Goal: Task Accomplishment & Management: Manage account settings

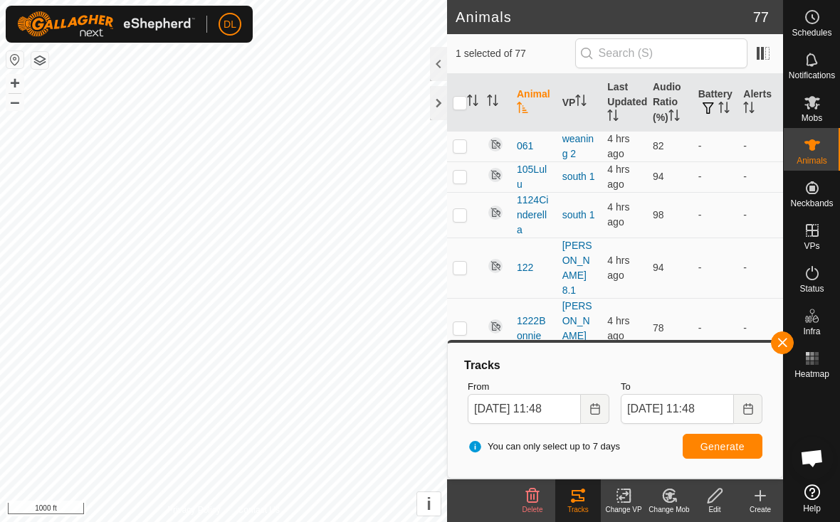
scroll to position [2586, 0]
click at [781, 350] on button "button" at bounding box center [782, 343] width 23 height 23
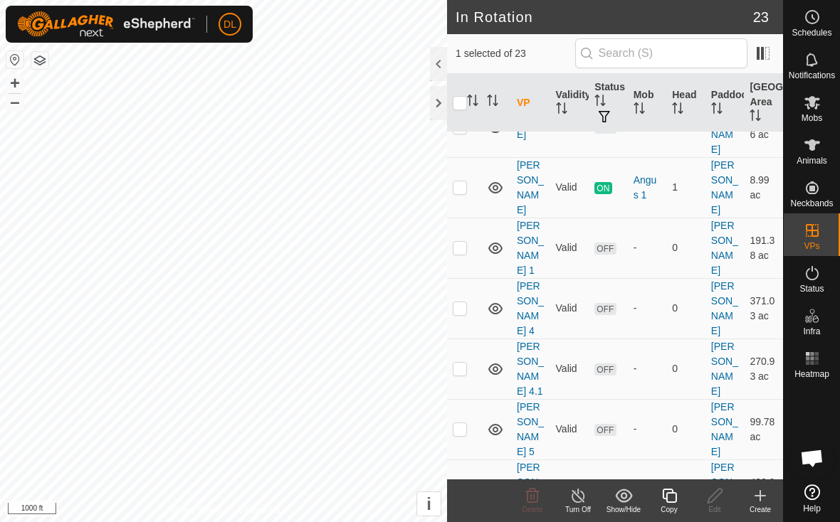
scroll to position [661, 0]
checkbox input "true"
checkbox input "false"
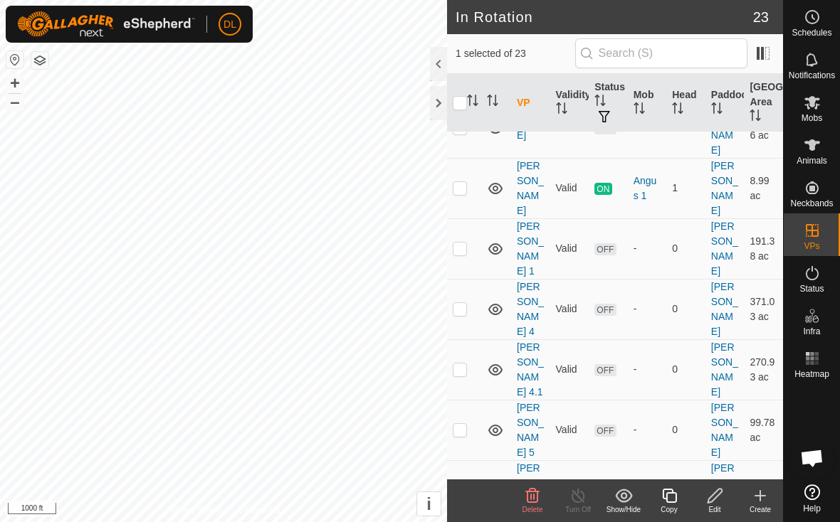
click at [674, 502] on icon at bounding box center [669, 496] width 14 height 14
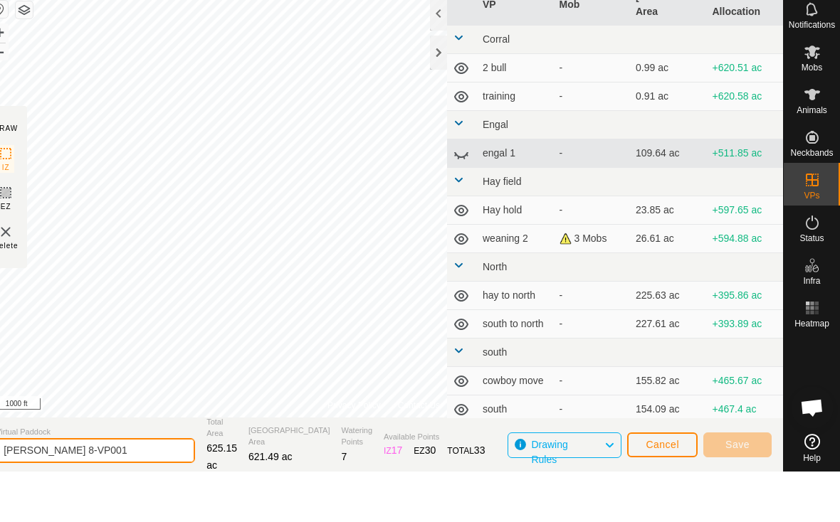
click at [108, 495] on html "DL Schedules Notifications Mobs Animals Neckbands VPs Status Infra Heatmap Help…" at bounding box center [420, 261] width 840 height 522
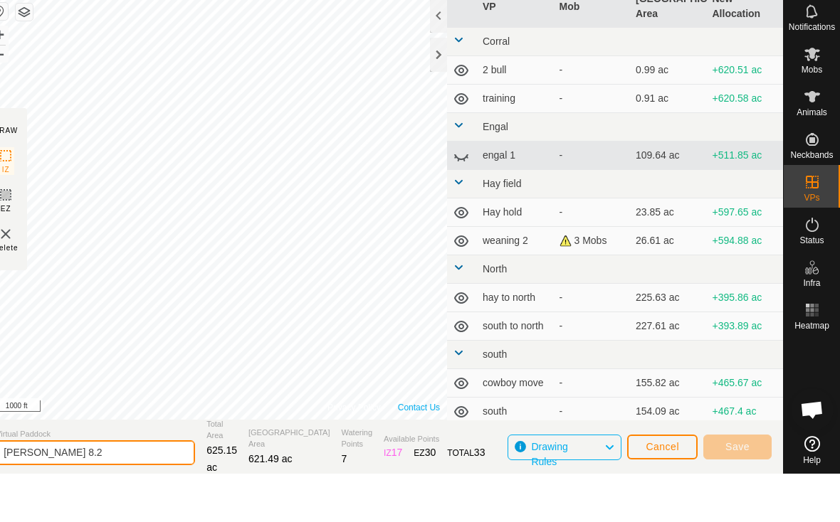
type input "[PERSON_NAME] 8.2"
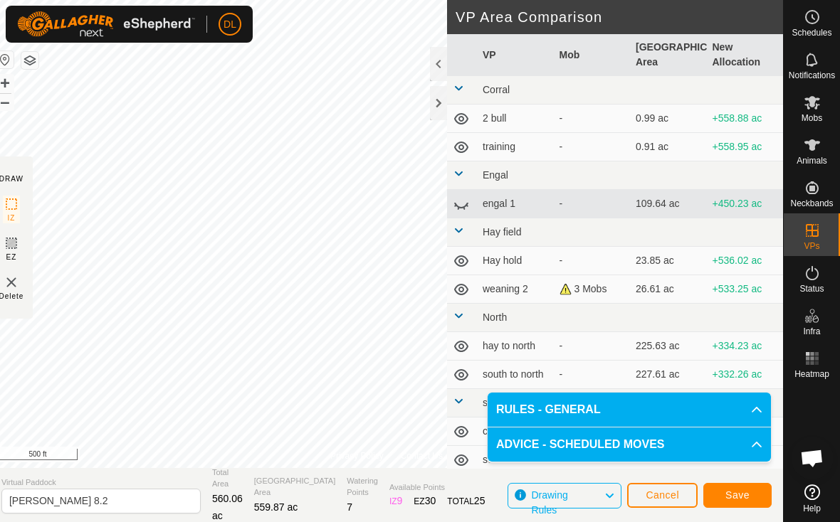
click at [477, 141] on div "Privacy Policy Contact Us Status: OFF Type: Inclusion Zone + – ⇧ i This applica…" at bounding box center [386, 261] width 793 height 522
click at [740, 493] on span "Save" at bounding box center [737, 495] width 24 height 11
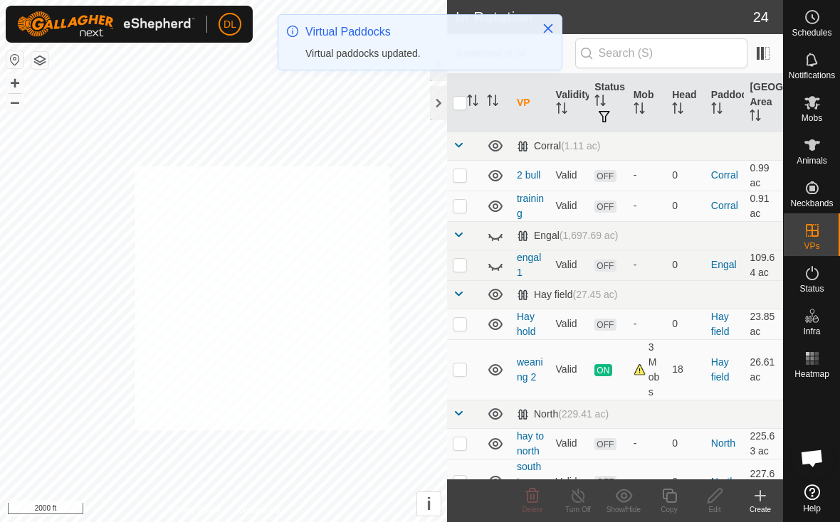
checkbox input "true"
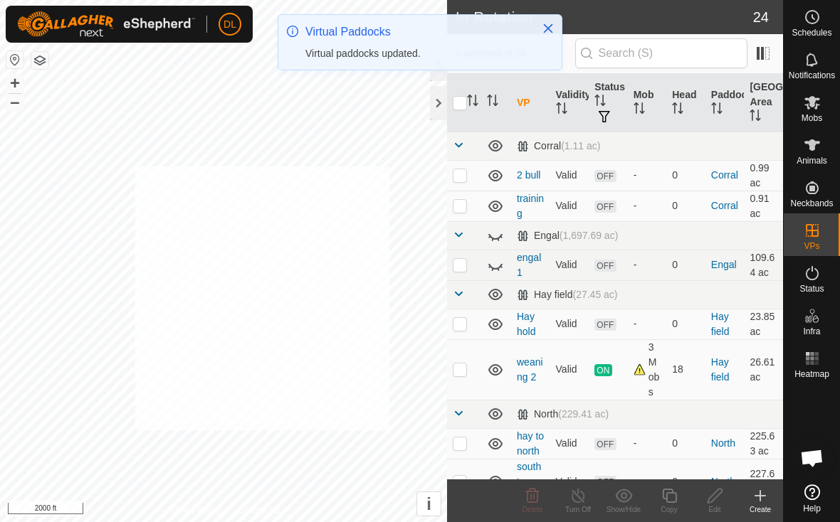
checkbox input "true"
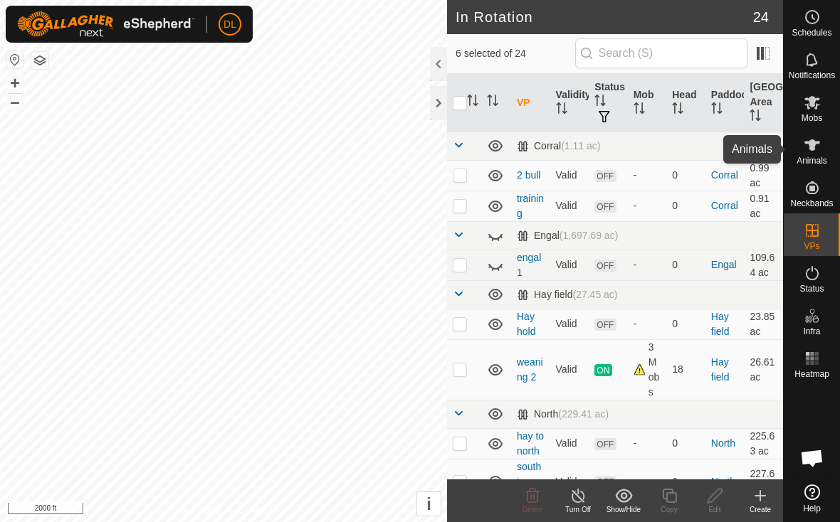
click at [819, 152] on icon at bounding box center [812, 145] width 17 height 17
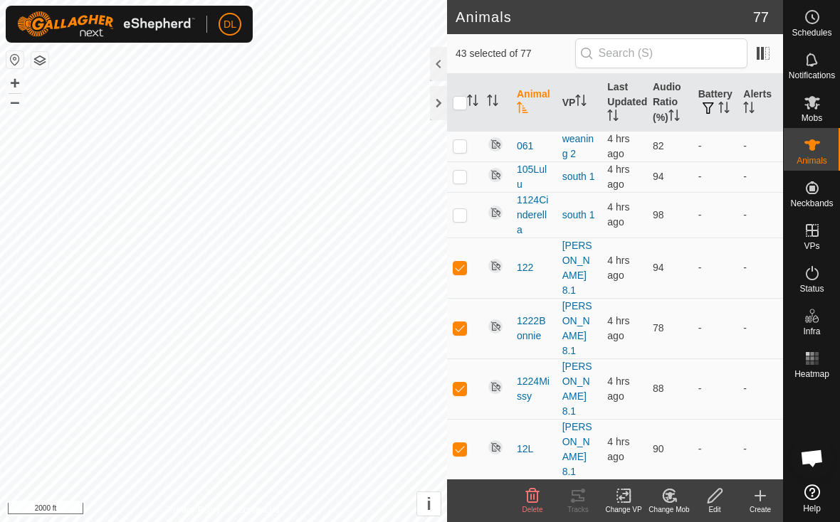
checkbox input "true"
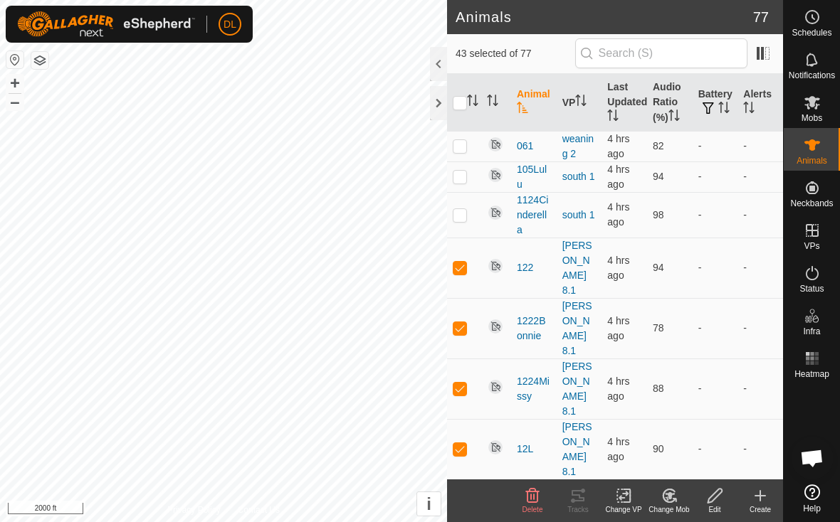
checkbox input "true"
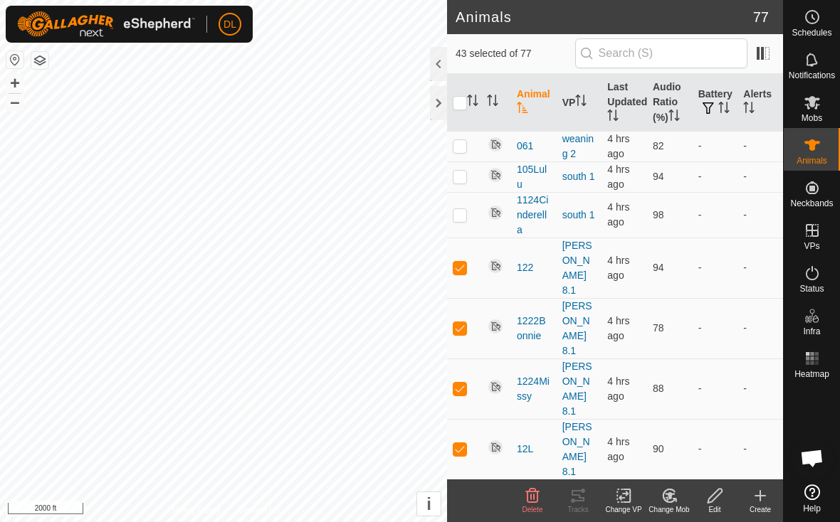
checkbox input "true"
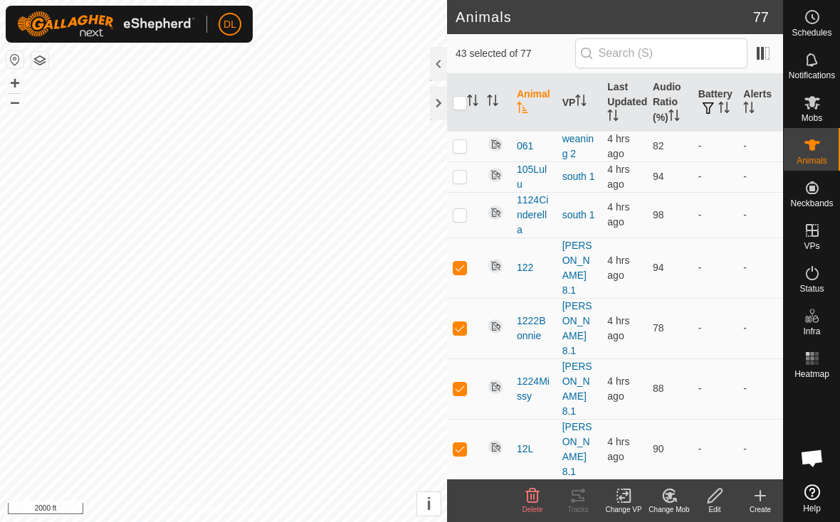
checkbox input "true"
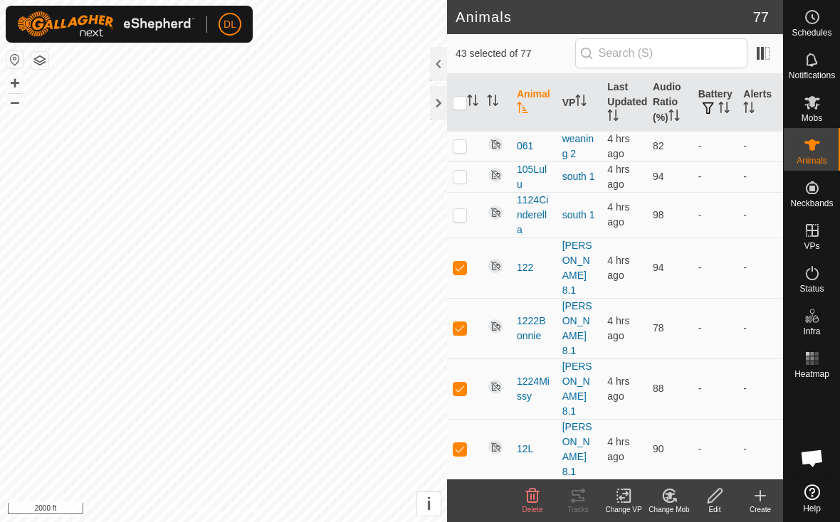
checkbox input "true"
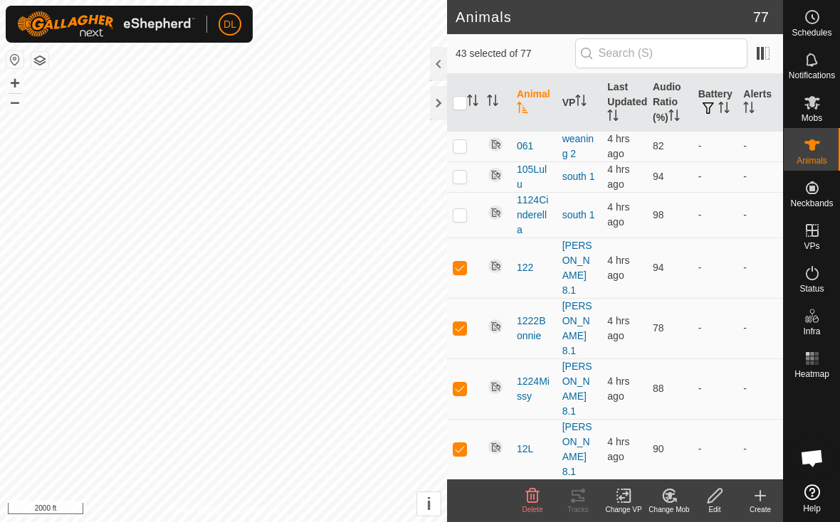
checkbox input "true"
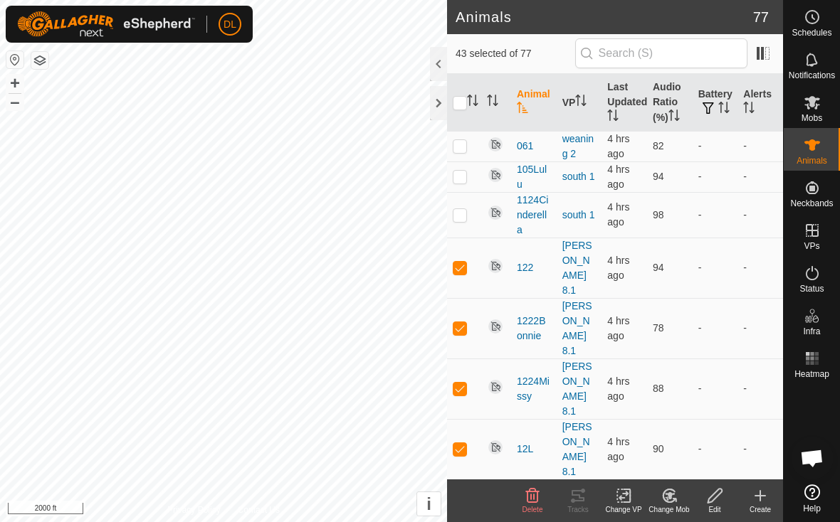
checkbox input "true"
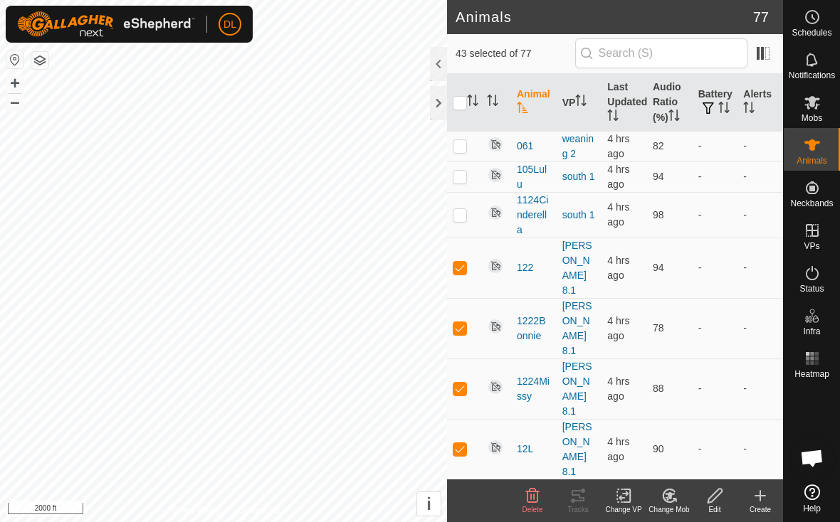
checkbox input "true"
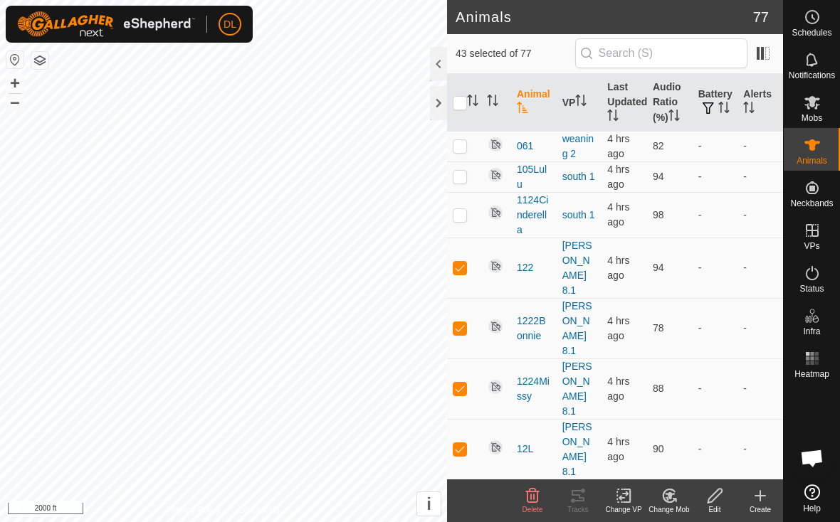
checkbox input "true"
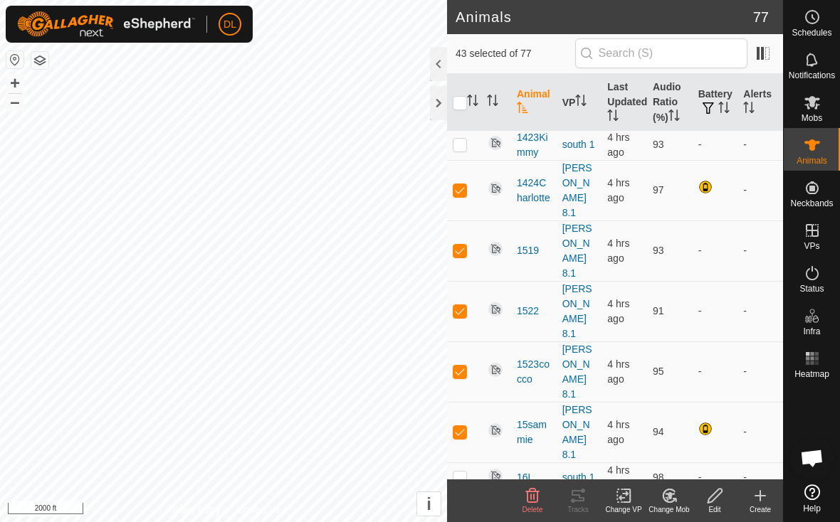
scroll to position [559, 0]
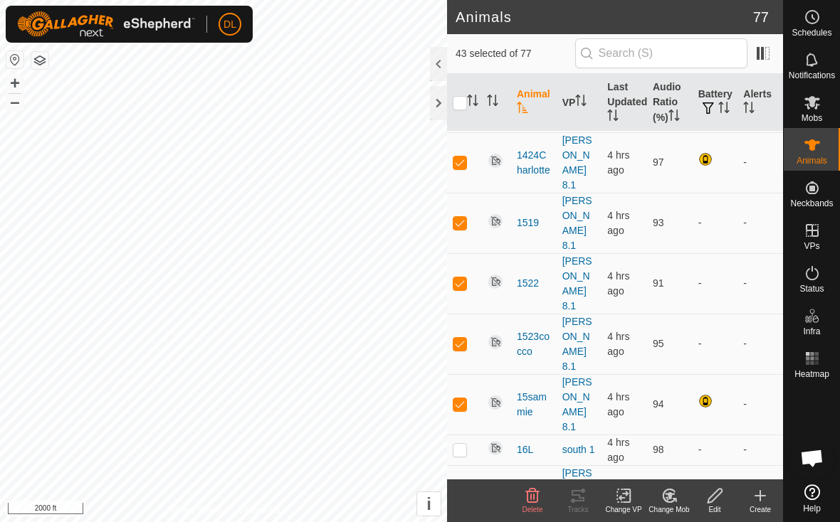
checkbox input "false"
click at [624, 503] on icon at bounding box center [627, 496] width 6 height 13
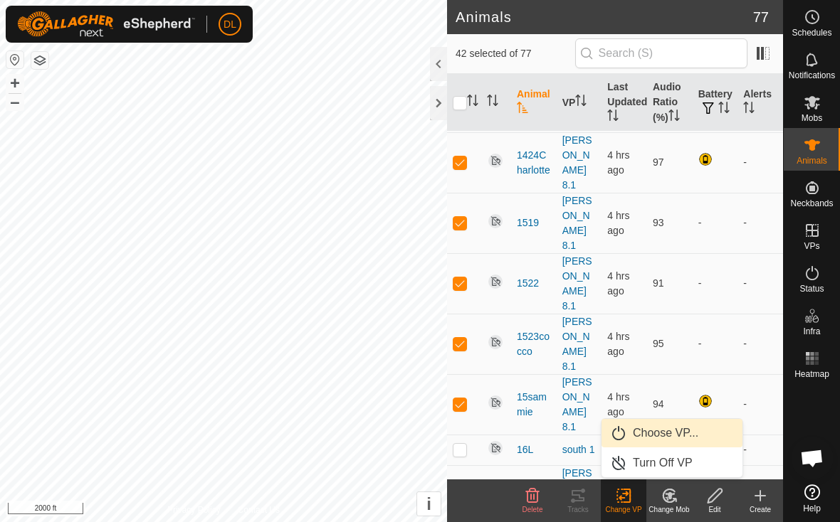
click at [641, 437] on link "Choose VP..." at bounding box center [671, 433] width 141 height 28
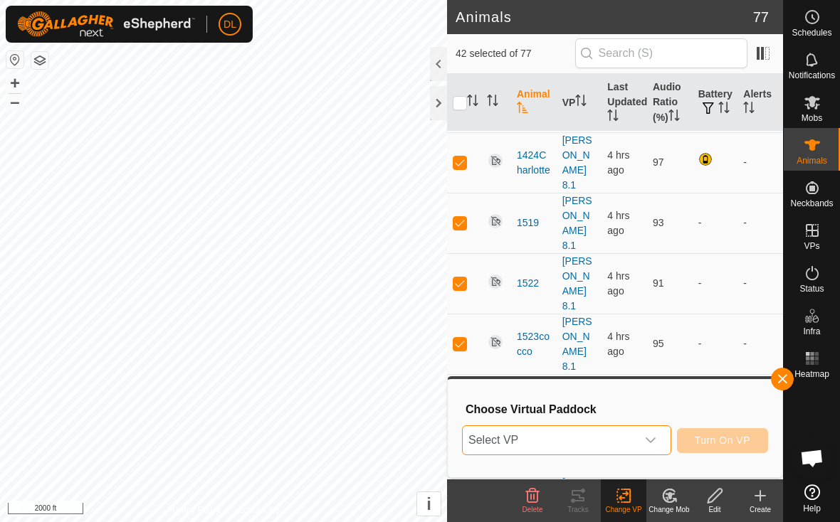
click at [604, 445] on span "Select VP" at bounding box center [550, 440] width 174 height 28
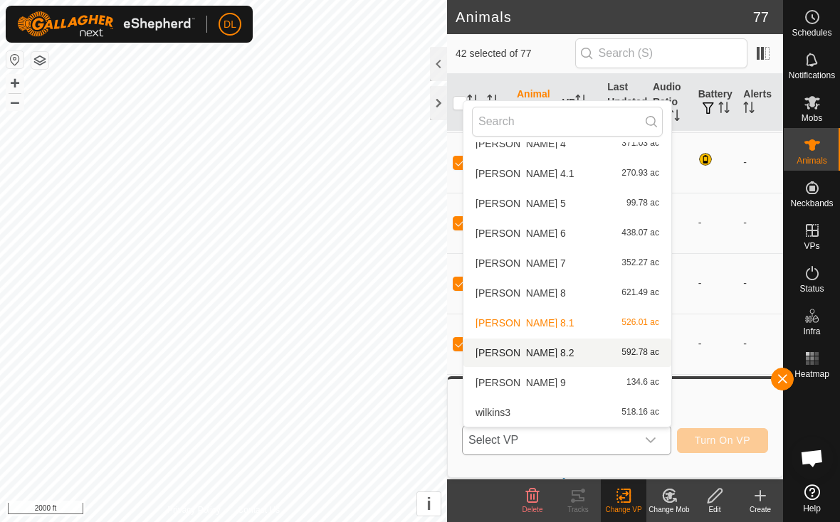
scroll to position [628, 0]
click at [510, 352] on li "[PERSON_NAME] 8.2 592.78 ac" at bounding box center [567, 353] width 208 height 28
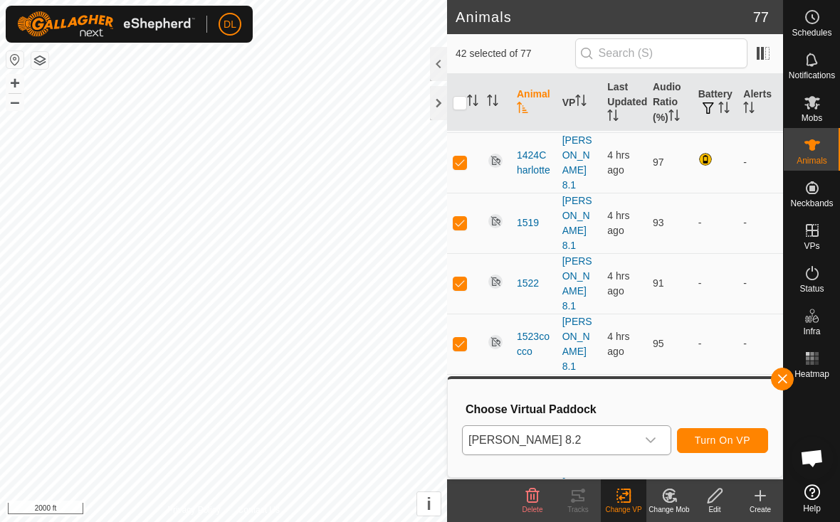
click at [727, 441] on span "Turn On VP" at bounding box center [723, 440] width 56 height 11
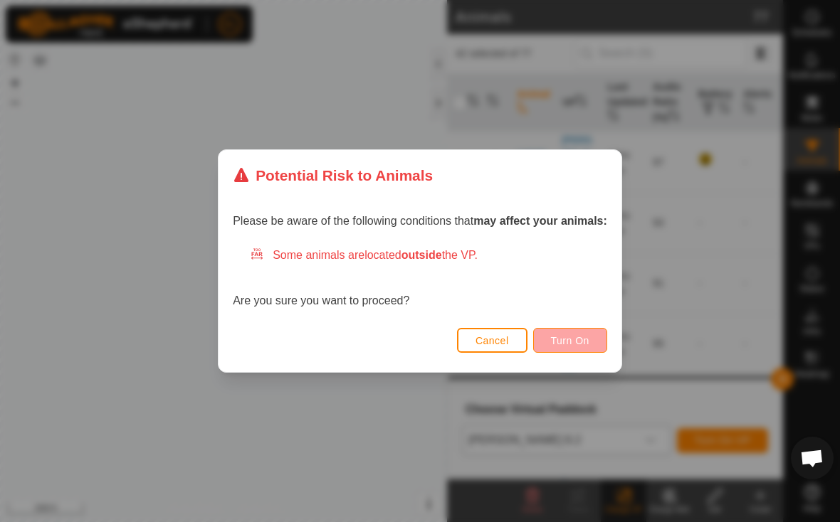
click at [569, 335] on span "Turn On" at bounding box center [570, 340] width 38 height 11
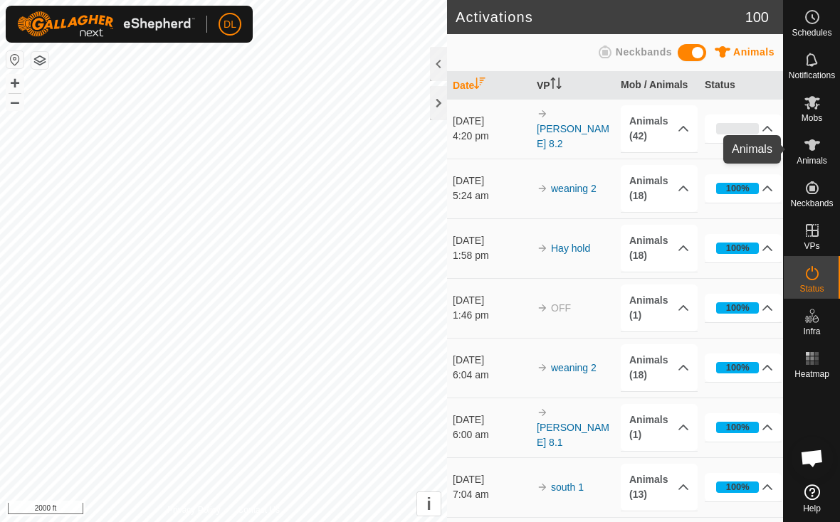
click at [819, 157] on span "Animals" at bounding box center [811, 161] width 31 height 9
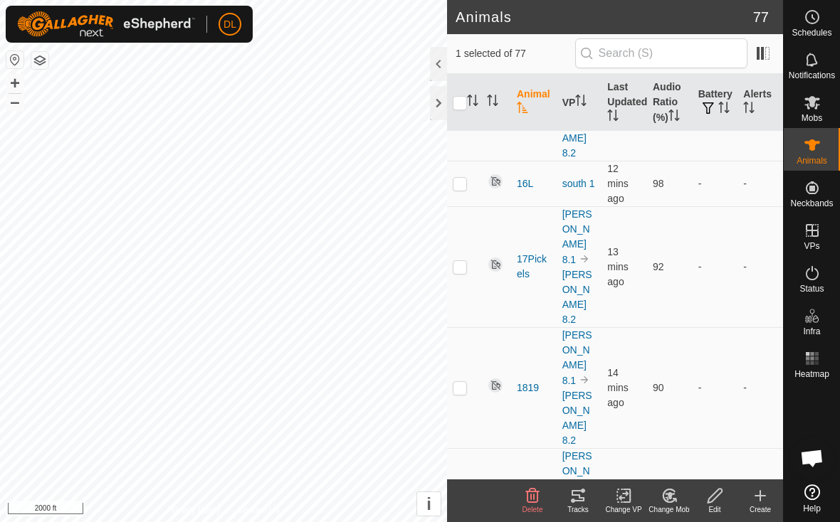
scroll to position [1568, 0]
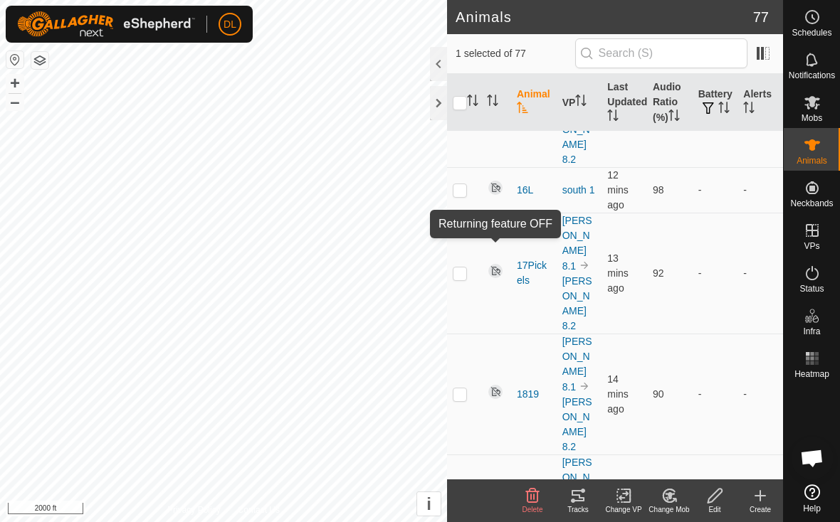
click at [715, 496] on icon at bounding box center [715, 496] width 18 height 17
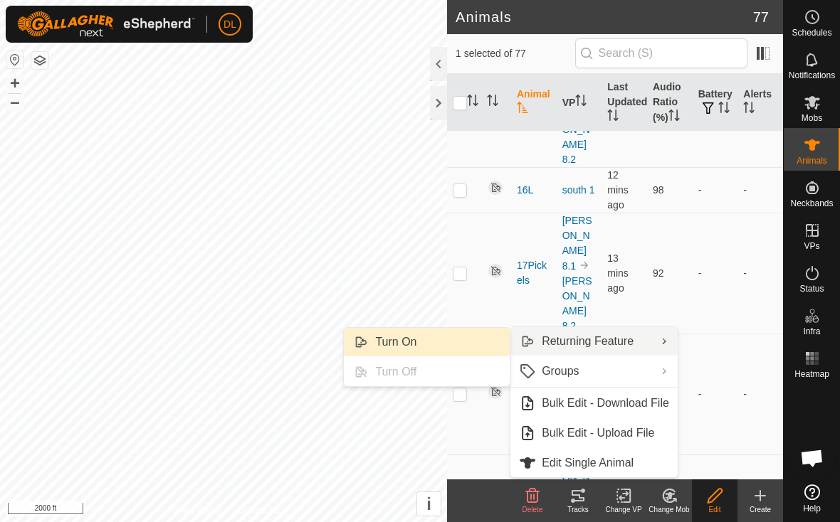
click at [457, 344] on link "Turn On" at bounding box center [427, 342] width 166 height 28
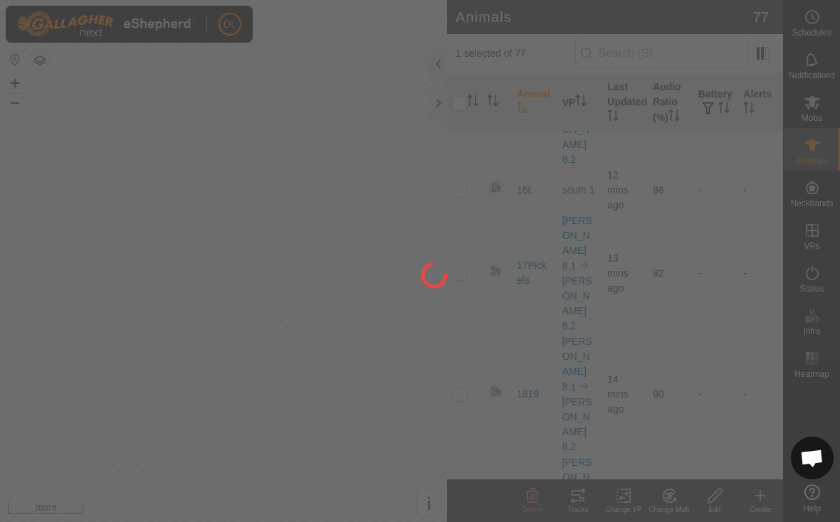
checkbox input "false"
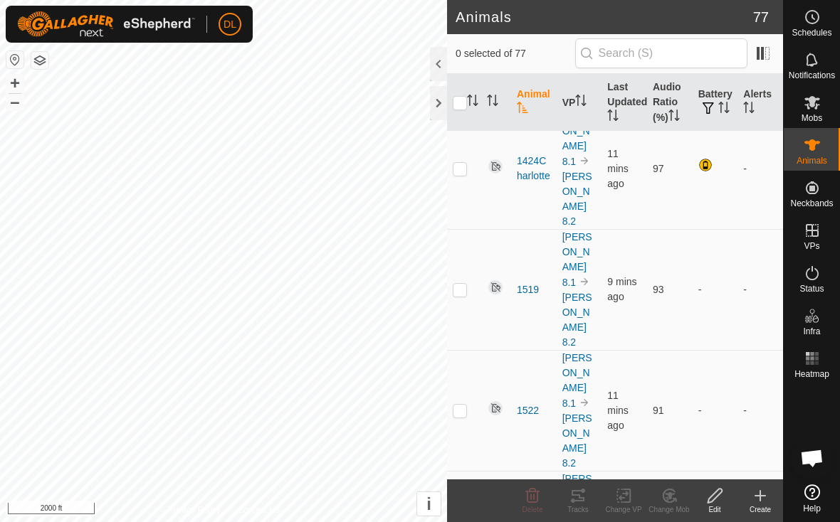
scroll to position [1050, 0]
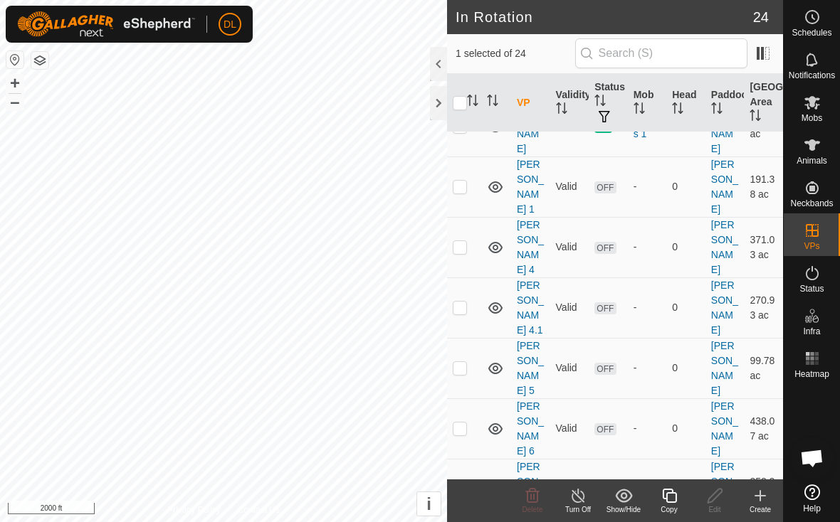
scroll to position [722, 0]
checkbox input "false"
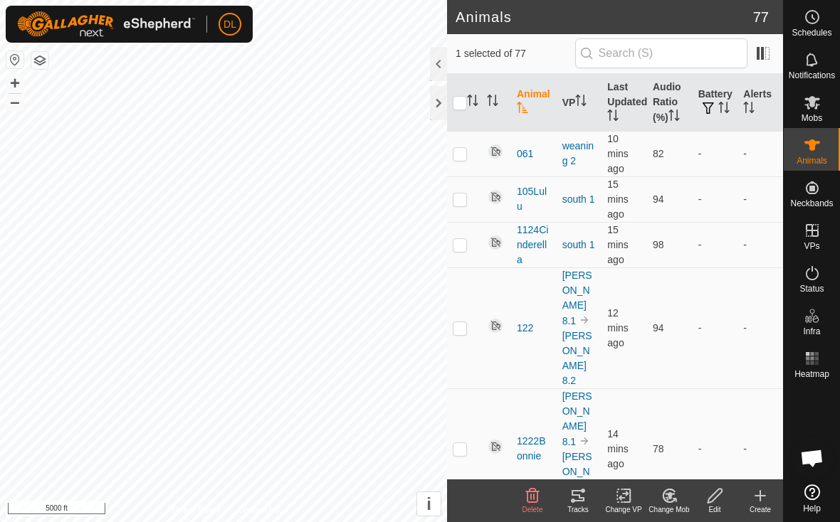
click at [578, 511] on div "Tracks" at bounding box center [578, 510] width 46 height 11
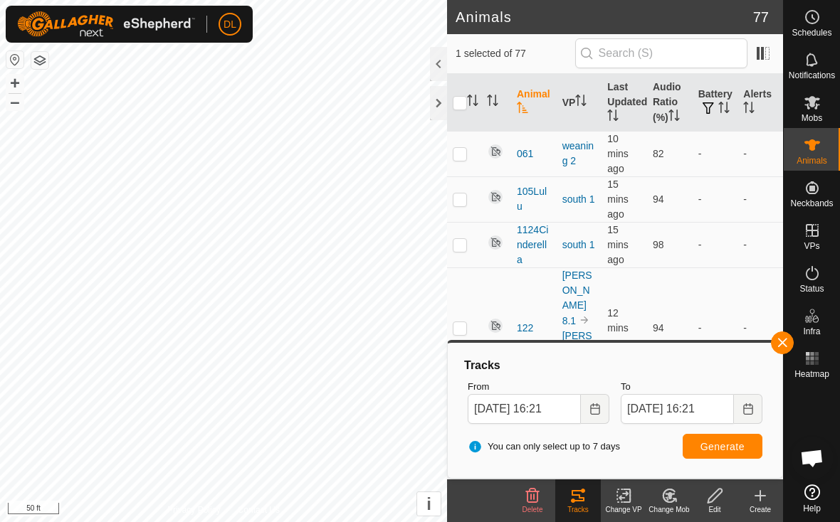
drag, startPoint x: 778, startPoint y: 344, endPoint x: 760, endPoint y: 344, distance: 17.8
click at [778, 344] on button "button" at bounding box center [782, 343] width 23 height 23
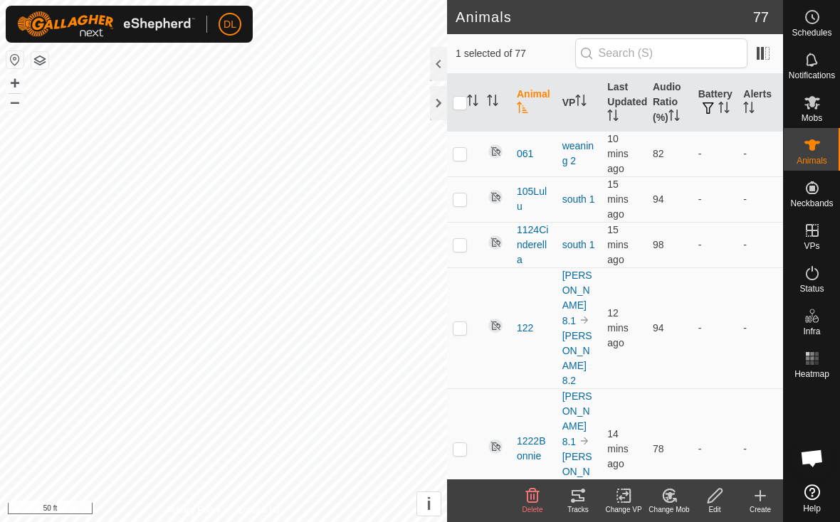
checkbox input "false"
click at [574, 505] on div "Tracks" at bounding box center [578, 510] width 46 height 11
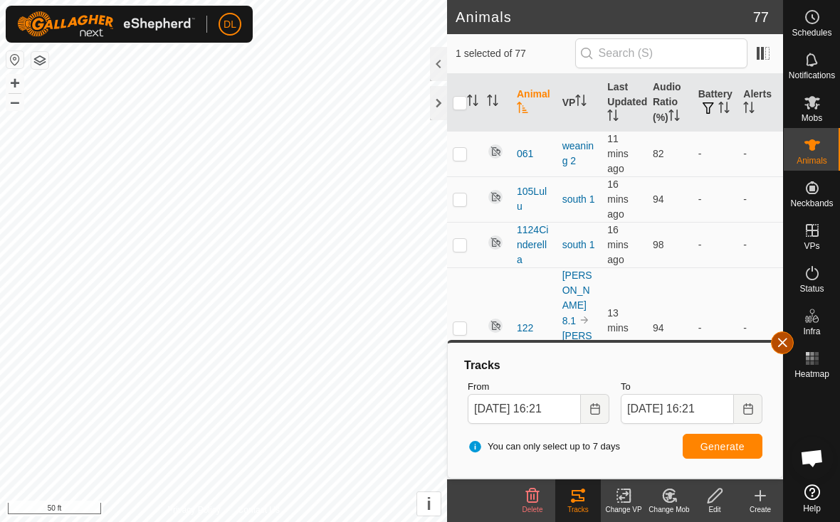
click at [789, 344] on button "button" at bounding box center [782, 343] width 23 height 23
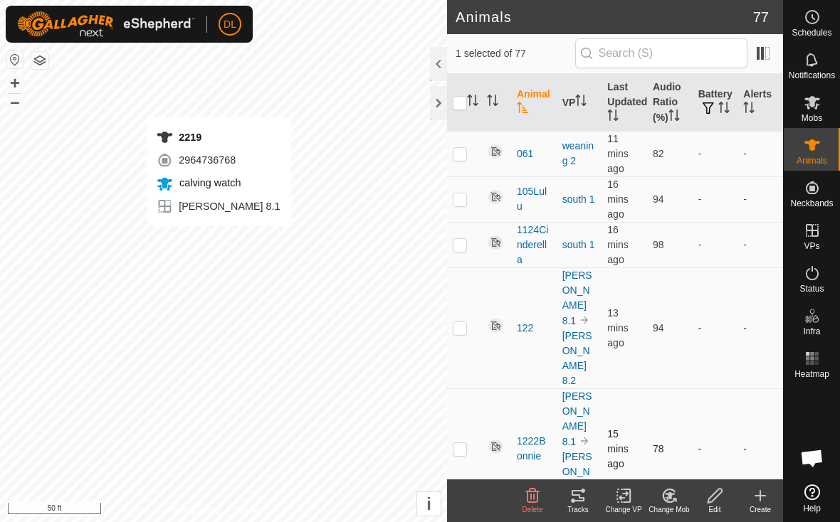
checkbox input "false"
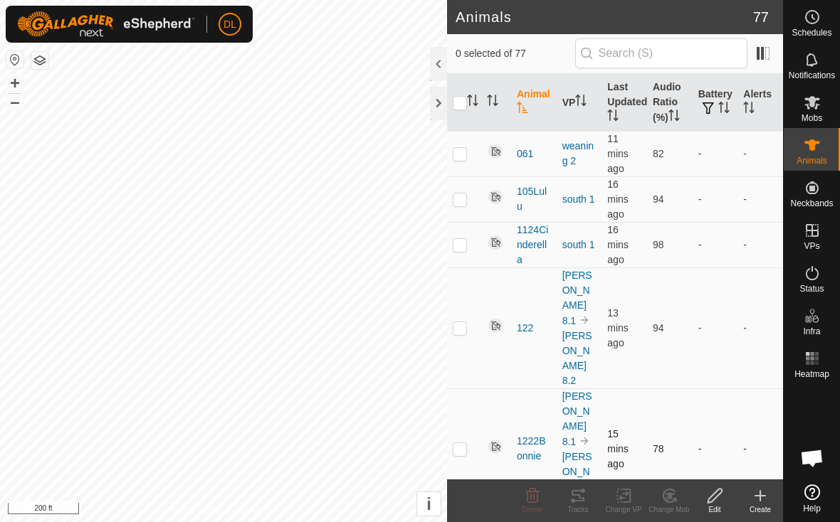
checkbox input "true"
click at [583, 505] on div "Tracks" at bounding box center [578, 510] width 46 height 11
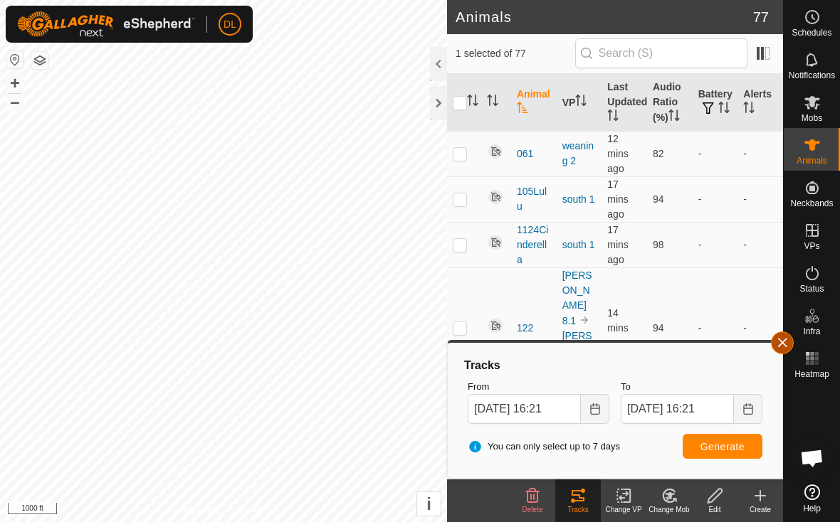
click at [784, 347] on button "button" at bounding box center [782, 343] width 23 height 23
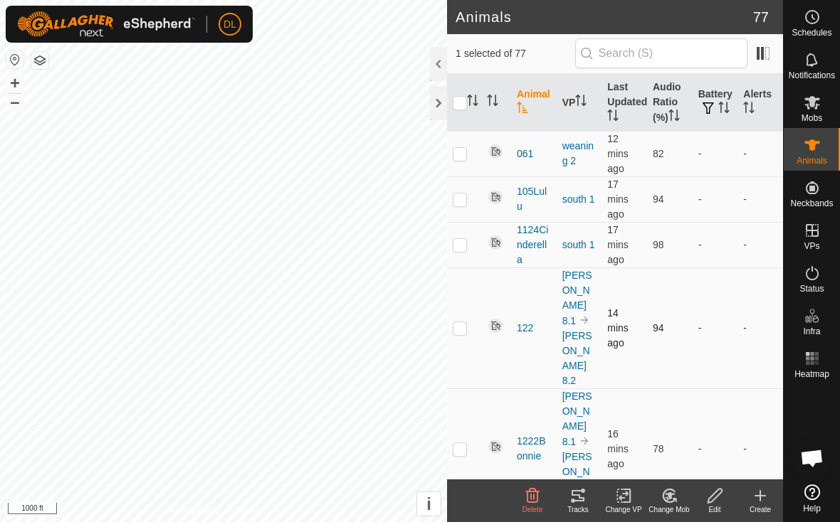
checkbox input "true"
checkbox input "false"
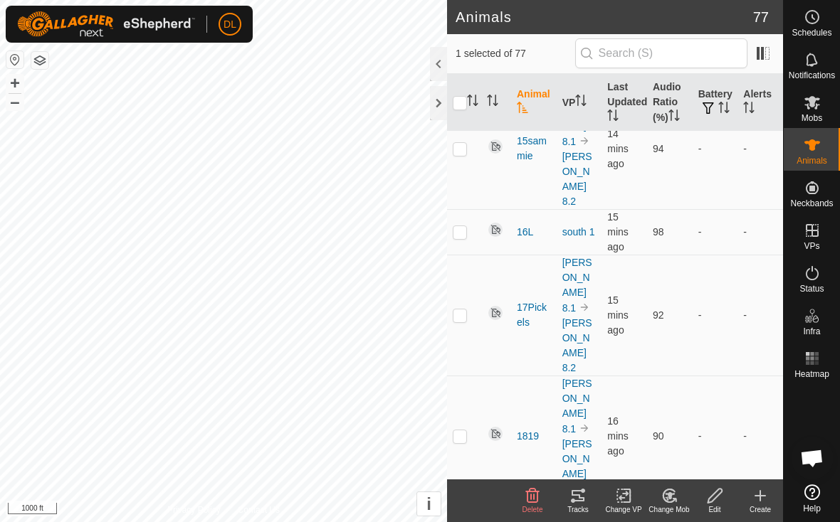
scroll to position [1579, 0]
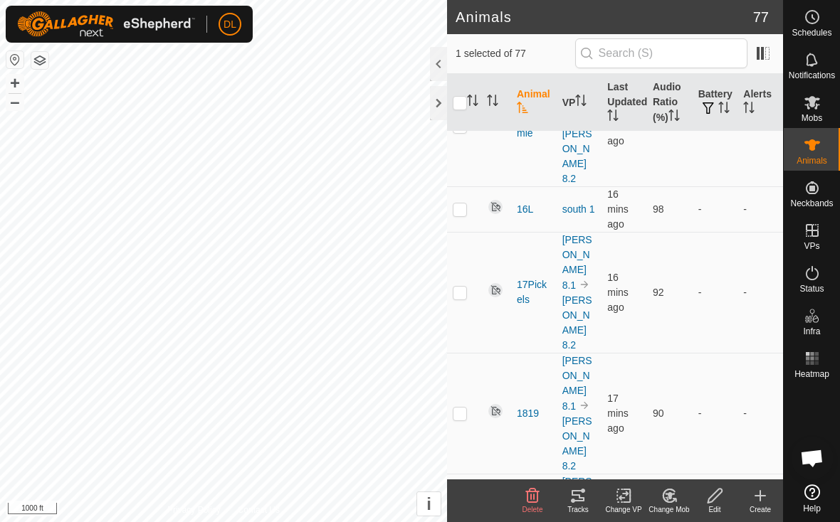
click at [722, 501] on icon at bounding box center [715, 496] width 18 height 17
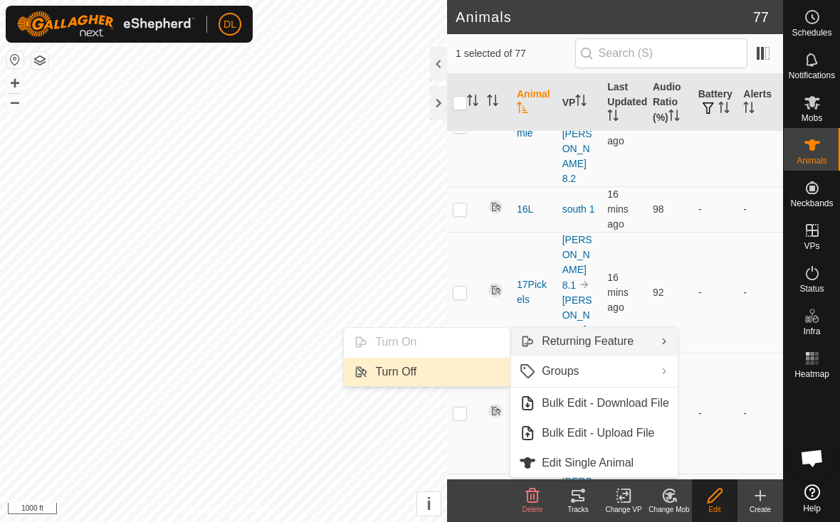
click at [429, 382] on link "Turn Off" at bounding box center [427, 372] width 166 height 28
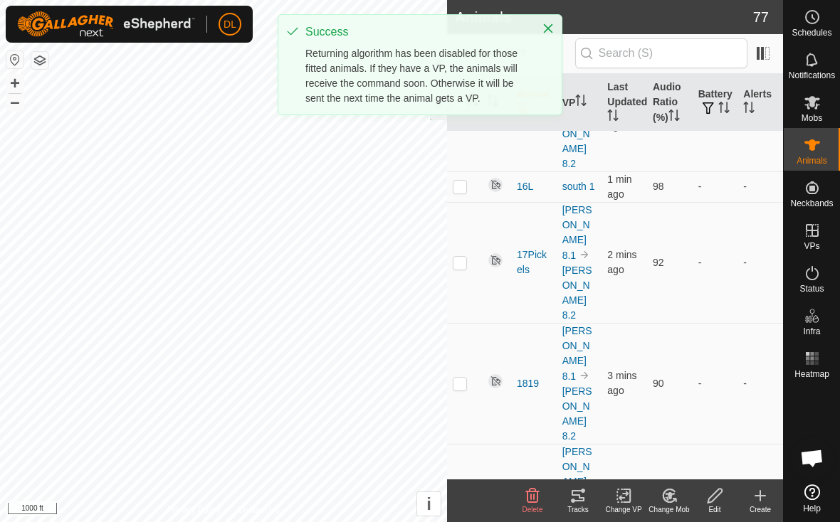
checkbox input "true"
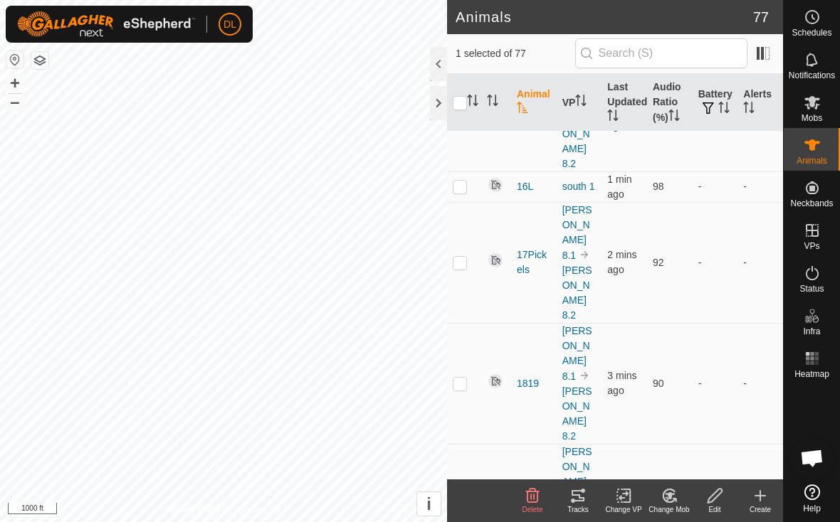
click at [619, 500] on icon at bounding box center [624, 496] width 18 height 17
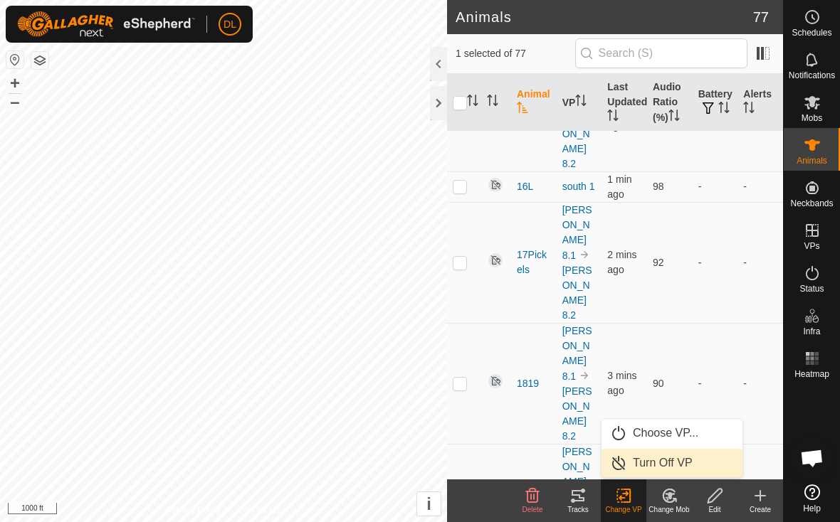
click at [637, 464] on link "Turn Off VP" at bounding box center [671, 463] width 141 height 28
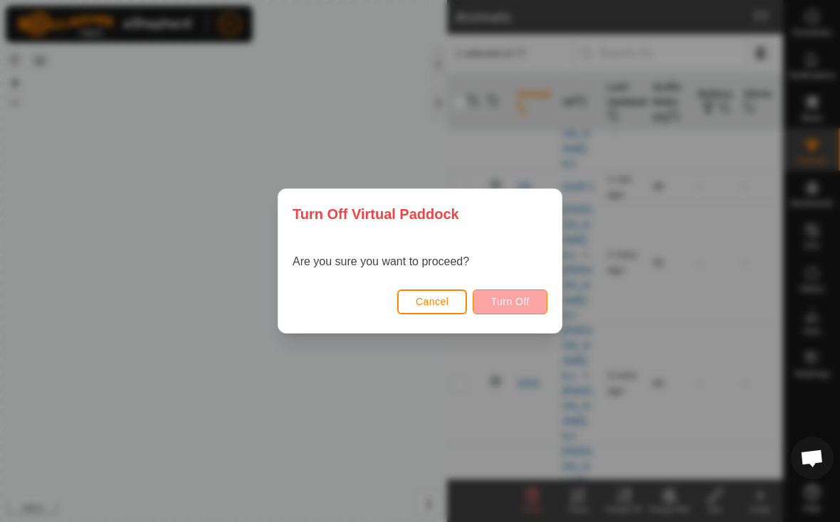
click at [500, 305] on span "Turn Off" at bounding box center [509, 301] width 39 height 11
